Goal: Task Accomplishment & Management: Use online tool/utility

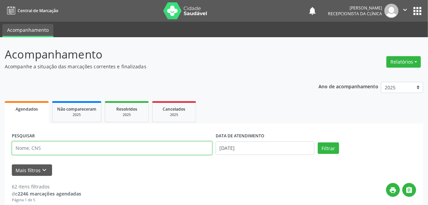
click at [89, 147] on input "text" at bounding box center [112, 148] width 200 height 14
type input "[PERSON_NAME]"
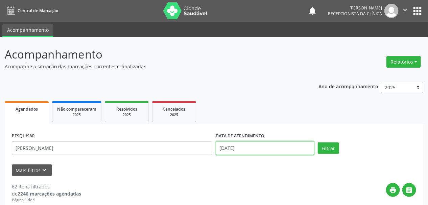
click at [220, 149] on input "[DATE]" at bounding box center [265, 148] width 99 height 14
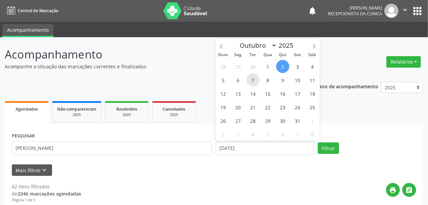
click at [254, 81] on span "7" at bounding box center [252, 79] width 13 height 13
type input "[DATE]"
click at [254, 81] on span "7" at bounding box center [252, 79] width 13 height 13
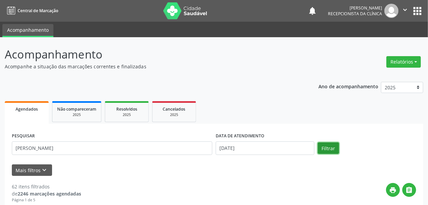
click at [328, 149] on button "Filtrar" at bounding box center [328, 147] width 21 height 11
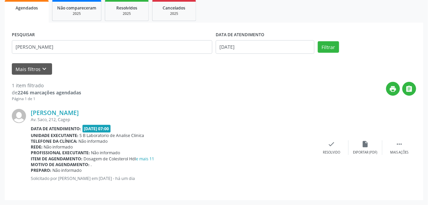
click at [398, 155] on div "[PERSON_NAME] Av. Saco, 212, Cagep Data de atendimento: [DATE] 07:00 Unidade ex…" at bounding box center [214, 147] width 404 height 91
click at [399, 148] on div " Mais ações" at bounding box center [399, 147] width 34 height 15
click at [302, 144] on div "print Imprimir" at bounding box center [298, 147] width 34 height 15
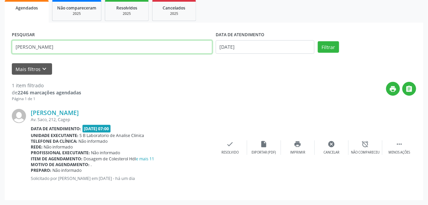
drag, startPoint x: 62, startPoint y: 46, endPoint x: 0, endPoint y: 52, distance: 62.5
click at [0, 52] on div "Acompanhamento Acompanhe a situação das marcações correntes e finalizadas Relat…" at bounding box center [214, 70] width 428 height 269
click at [318, 41] on button "Filtrar" at bounding box center [328, 46] width 21 height 11
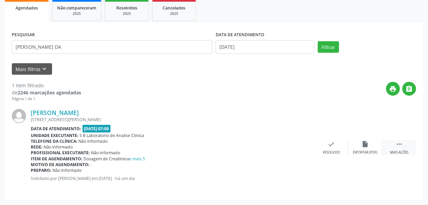
click at [402, 150] on div "Mais ações" at bounding box center [399, 152] width 18 height 5
click at [303, 146] on div "print Imprimir" at bounding box center [298, 147] width 34 height 15
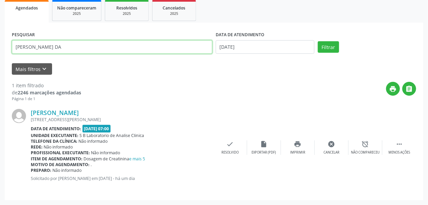
drag, startPoint x: 32, startPoint y: 50, endPoint x: 59, endPoint y: 51, distance: 26.7
click at [59, 51] on input "[PERSON_NAME] DA" at bounding box center [112, 47] width 200 height 14
click at [318, 41] on button "Filtrar" at bounding box center [328, 46] width 21 height 11
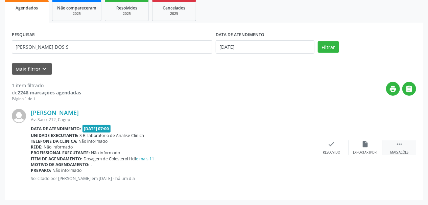
click at [394, 148] on div " Mais ações" at bounding box center [399, 147] width 34 height 15
click at [300, 150] on div "Imprimir" at bounding box center [297, 152] width 15 height 5
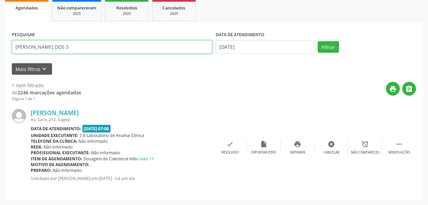
drag, startPoint x: 104, startPoint y: 47, endPoint x: 0, endPoint y: 59, distance: 104.8
click at [0, 59] on div "Acompanhamento Acompanhe a situação das marcações correntes e finalizadas Relat…" at bounding box center [214, 70] width 428 height 269
click at [318, 41] on button "Filtrar" at bounding box center [328, 46] width 21 height 11
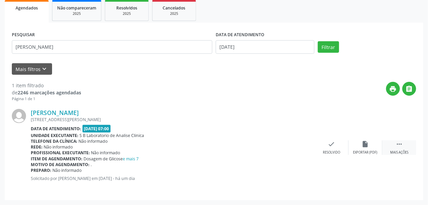
click at [398, 148] on div " Mais ações" at bounding box center [399, 147] width 34 height 15
click at [296, 147] on div "print Imprimir" at bounding box center [298, 147] width 34 height 15
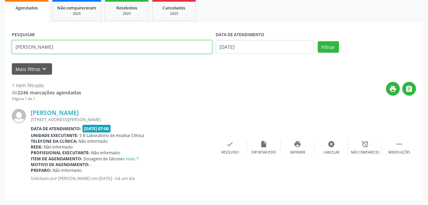
drag, startPoint x: 57, startPoint y: 51, endPoint x: 0, endPoint y: 54, distance: 56.9
click at [0, 54] on div "Acompanhamento Acompanhe a situação das marcações correntes e finalizadas Relat…" at bounding box center [214, 70] width 428 height 269
click at [318, 41] on button "Filtrar" at bounding box center [328, 46] width 21 height 11
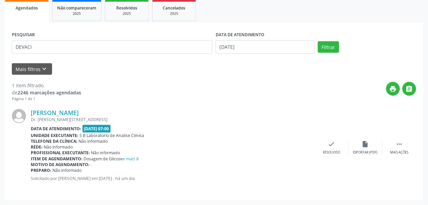
click at [406, 155] on div "[PERSON_NAME] Dr. [PERSON_NAME][STREET_ADDRESS] Data de atendimento: [DATE] 07:…" at bounding box center [214, 147] width 404 height 91
click at [401, 149] on div " Mais ações" at bounding box center [399, 147] width 34 height 15
click at [288, 147] on div "print Imprimir" at bounding box center [298, 147] width 34 height 15
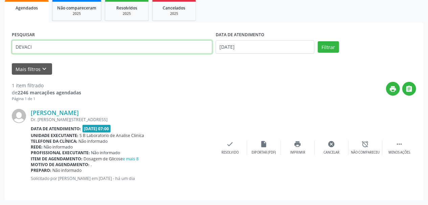
drag, startPoint x: 41, startPoint y: 43, endPoint x: 0, endPoint y: 50, distance: 41.8
click at [0, 50] on div "Acompanhamento Acompanhe a situação das marcações correntes e finalizadas Relat…" at bounding box center [214, 70] width 428 height 269
click at [318, 41] on button "Filtrar" at bounding box center [328, 46] width 21 height 11
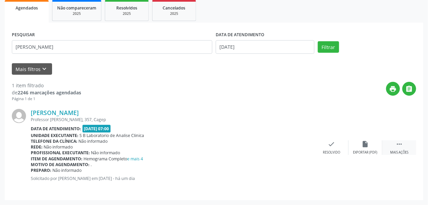
click at [403, 148] on div " Mais ações" at bounding box center [399, 147] width 34 height 15
click at [298, 148] on div "print Imprimir" at bounding box center [298, 147] width 34 height 15
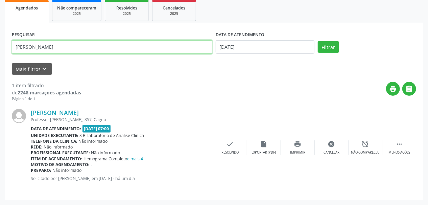
drag, startPoint x: 72, startPoint y: 50, endPoint x: 0, endPoint y: 59, distance: 72.3
click at [0, 59] on div "Acompanhamento Acompanhe a situação das marcações correntes e finalizadas Relat…" at bounding box center [214, 70] width 428 height 269
click at [318, 41] on button "Filtrar" at bounding box center [328, 46] width 21 height 11
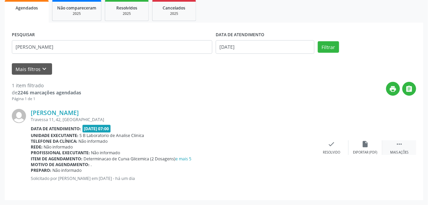
click at [402, 149] on div " Mais ações" at bounding box center [399, 147] width 34 height 15
click at [300, 150] on div "Imprimir" at bounding box center [297, 152] width 15 height 5
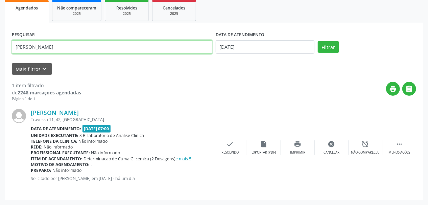
drag, startPoint x: 44, startPoint y: 46, endPoint x: 0, endPoint y: 54, distance: 45.0
click at [0, 53] on div "Acompanhamento Acompanhe a situação das marcações correntes e finalizadas Relat…" at bounding box center [214, 70] width 428 height 269
click at [318, 41] on button "Filtrar" at bounding box center [328, 46] width 21 height 11
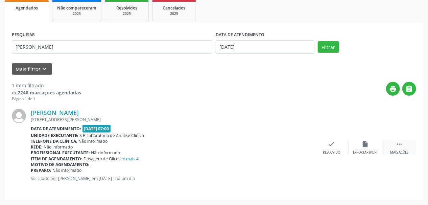
click at [403, 144] on div " Mais ações" at bounding box center [399, 147] width 34 height 15
click at [299, 146] on icon "print" at bounding box center [297, 143] width 7 height 7
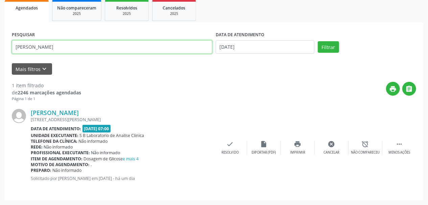
drag, startPoint x: 67, startPoint y: 47, endPoint x: 0, endPoint y: 59, distance: 67.8
click at [0, 60] on div "Acompanhamento Acompanhe a situação das marcações correntes e finalizadas Relat…" at bounding box center [214, 70] width 428 height 269
click at [318, 41] on button "Filtrar" at bounding box center [328, 46] width 21 height 11
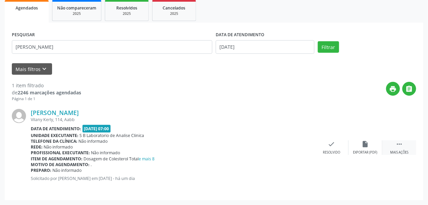
click at [402, 149] on div " Mais ações" at bounding box center [399, 147] width 34 height 15
click at [296, 147] on icon "print" at bounding box center [297, 143] width 7 height 7
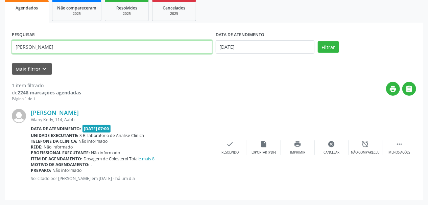
drag, startPoint x: 63, startPoint y: 48, endPoint x: 0, endPoint y: 62, distance: 64.5
click at [0, 62] on div "Acompanhamento Acompanhe a situação das marcações correntes e finalizadas Relat…" at bounding box center [214, 70] width 428 height 269
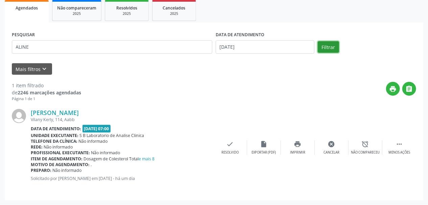
click at [322, 47] on button "Filtrar" at bounding box center [328, 46] width 21 height 11
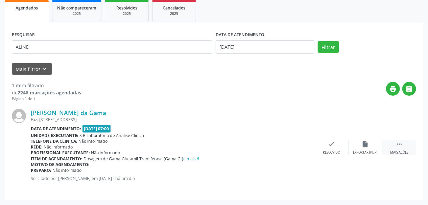
click at [406, 154] on div "Mais ações" at bounding box center [399, 152] width 18 height 5
click at [293, 145] on div "print Imprimir" at bounding box center [298, 147] width 34 height 15
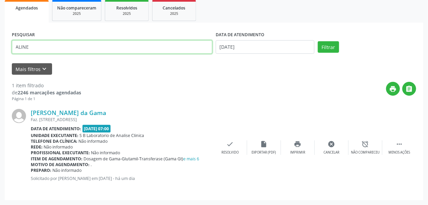
drag, startPoint x: 42, startPoint y: 49, endPoint x: 0, endPoint y: 47, distance: 41.9
click at [0, 47] on div "Acompanhamento Acompanhe a situação das marcações correntes e finalizadas Relat…" at bounding box center [214, 70] width 428 height 269
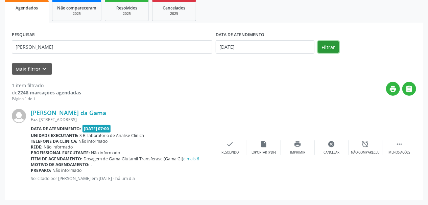
click at [328, 49] on button "Filtrar" at bounding box center [328, 46] width 21 height 11
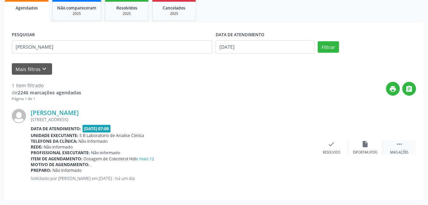
click at [399, 152] on div "Mais ações" at bounding box center [399, 152] width 18 height 5
click at [299, 143] on icon "print" at bounding box center [297, 143] width 7 height 7
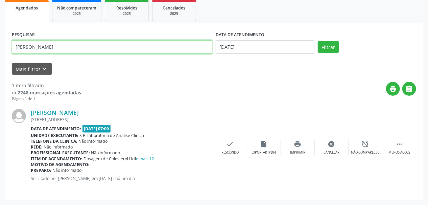
drag, startPoint x: 59, startPoint y: 49, endPoint x: 0, endPoint y: 57, distance: 60.1
click at [0, 57] on div "Acompanhamento Acompanhe a situação das marcações correntes e finalizadas Relat…" at bounding box center [214, 70] width 428 height 269
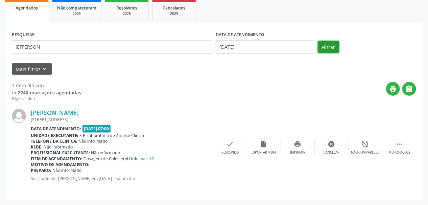
click at [330, 46] on button "Filtrar" at bounding box center [328, 46] width 21 height 11
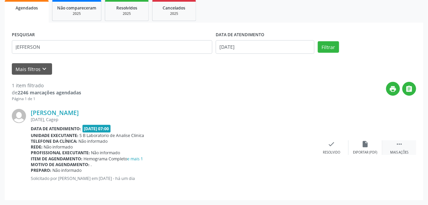
click at [401, 148] on div " Mais ações" at bounding box center [399, 147] width 34 height 15
click at [303, 148] on div "print Imprimir" at bounding box center [298, 147] width 34 height 15
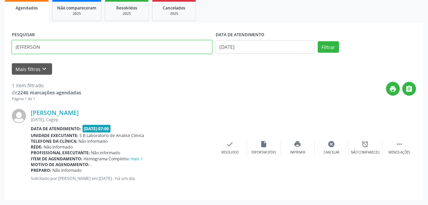
drag, startPoint x: 52, startPoint y: 48, endPoint x: 0, endPoint y: 43, distance: 52.6
click at [0, 43] on div "Acompanhamento Acompanhe a situação das marcações correntes e finalizadas Relat…" at bounding box center [214, 70] width 428 height 269
type input "NICOLLAS"
click at [318, 41] on button "Filtrar" at bounding box center [328, 46] width 21 height 11
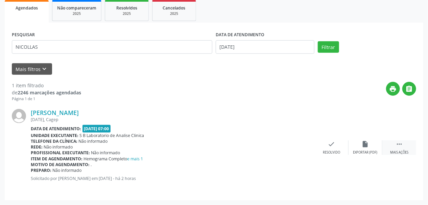
click at [399, 143] on icon "" at bounding box center [398, 143] width 7 height 7
click at [294, 146] on div "print Imprimir" at bounding box center [298, 147] width 34 height 15
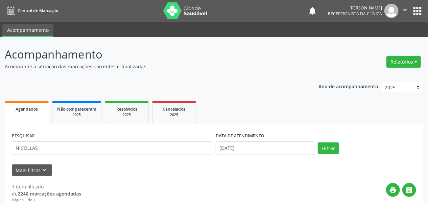
drag, startPoint x: 172, startPoint y: 14, endPoint x: 174, endPoint y: 17, distance: 4.1
click at [172, 14] on img at bounding box center [185, 10] width 44 height 17
